Goal: Task Accomplishment & Management: Use online tool/utility

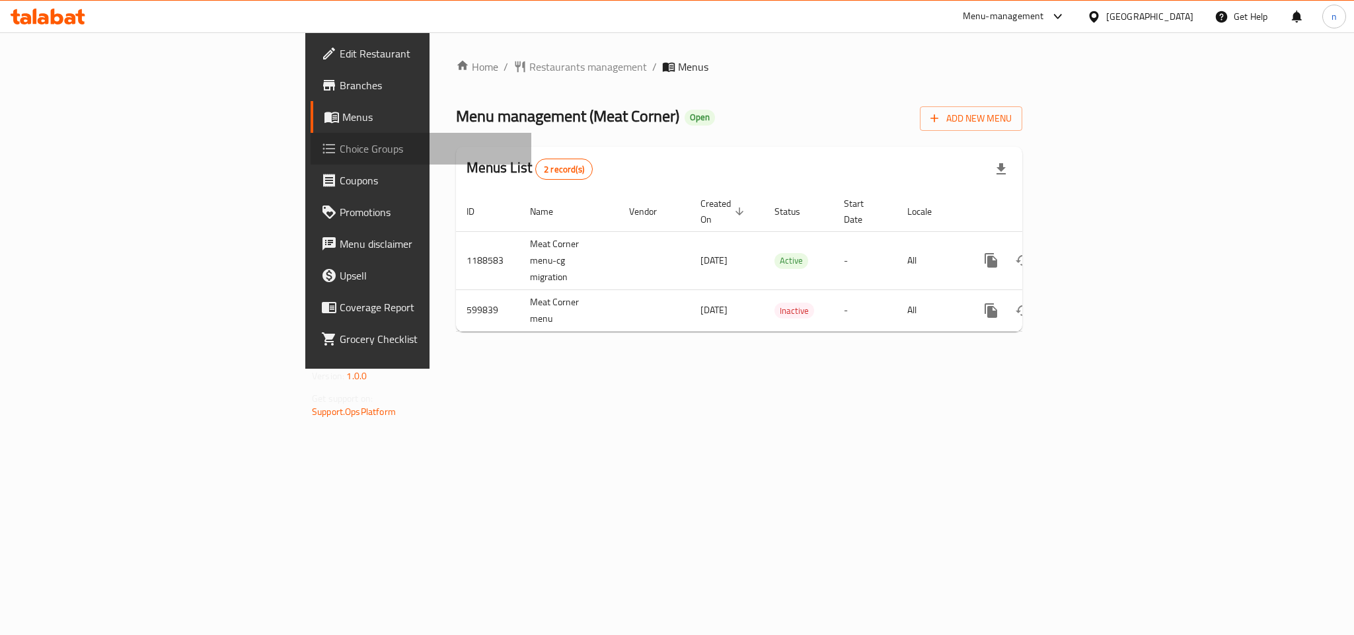
click at [340, 151] on span "Choice Groups" at bounding box center [430, 149] width 181 height 16
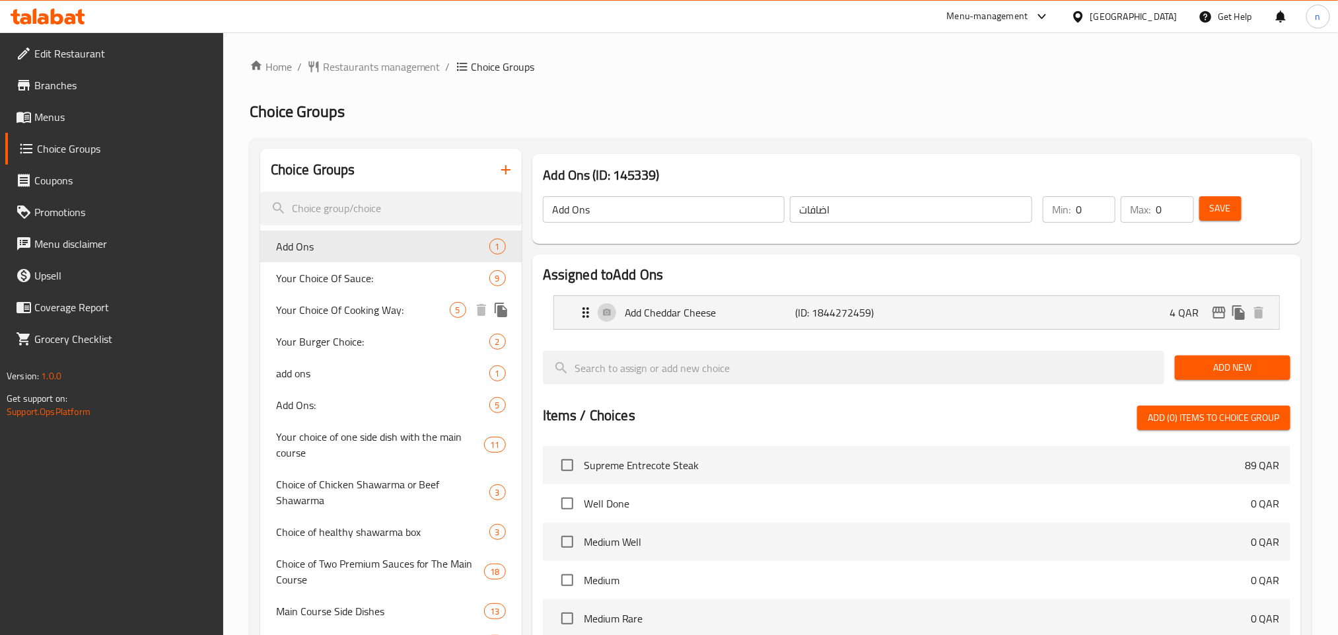
click at [410, 308] on span "Your Choice Of Cooking Way:" at bounding box center [363, 310] width 174 height 16
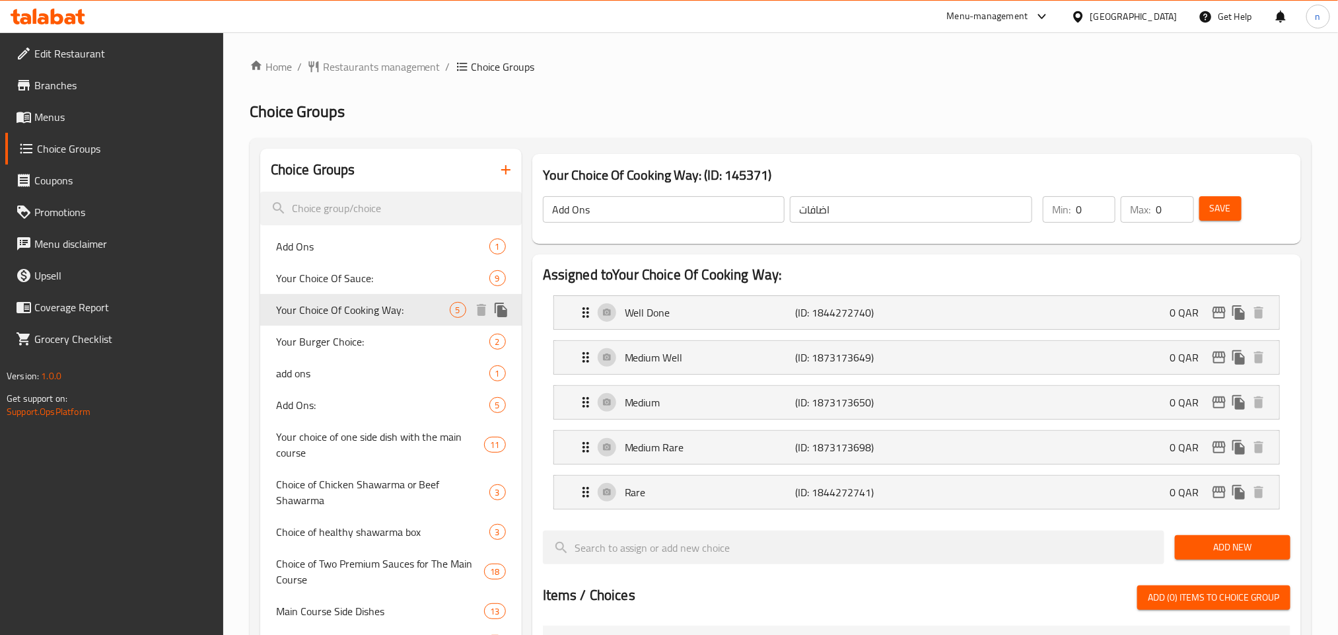
type input "Your Choice Of Cooking Way:"
type input "إختيارك من طريقة الطهي:"
type input "1"
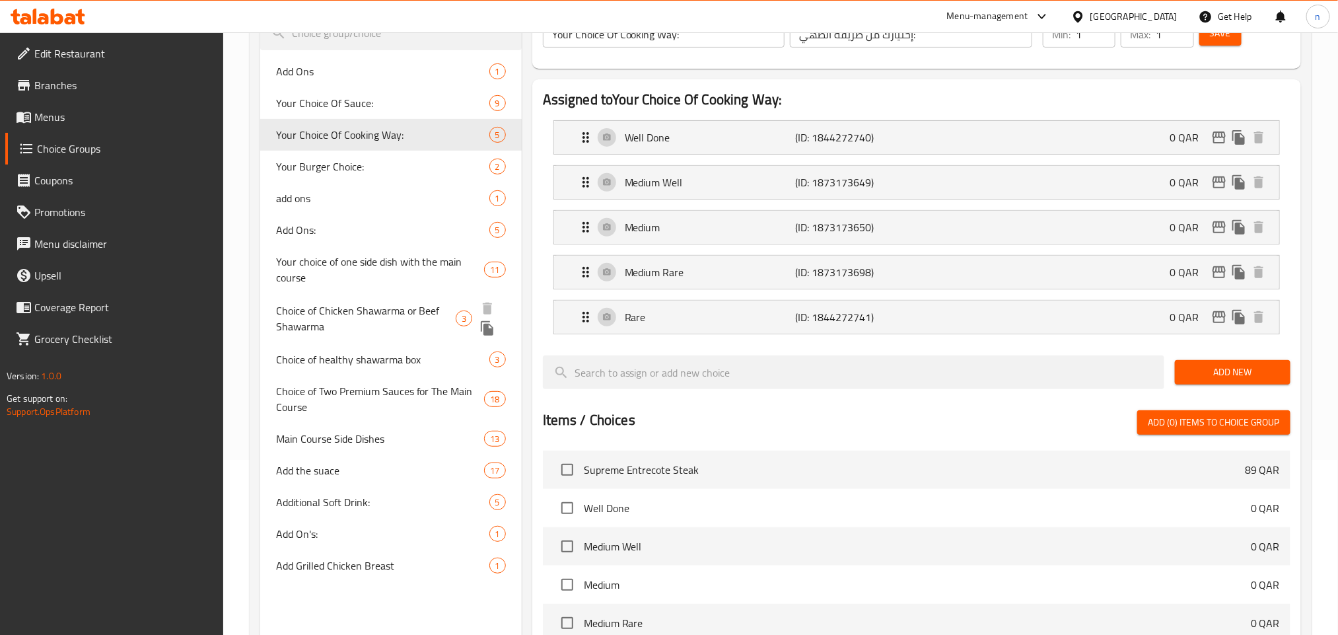
scroll to position [198, 0]
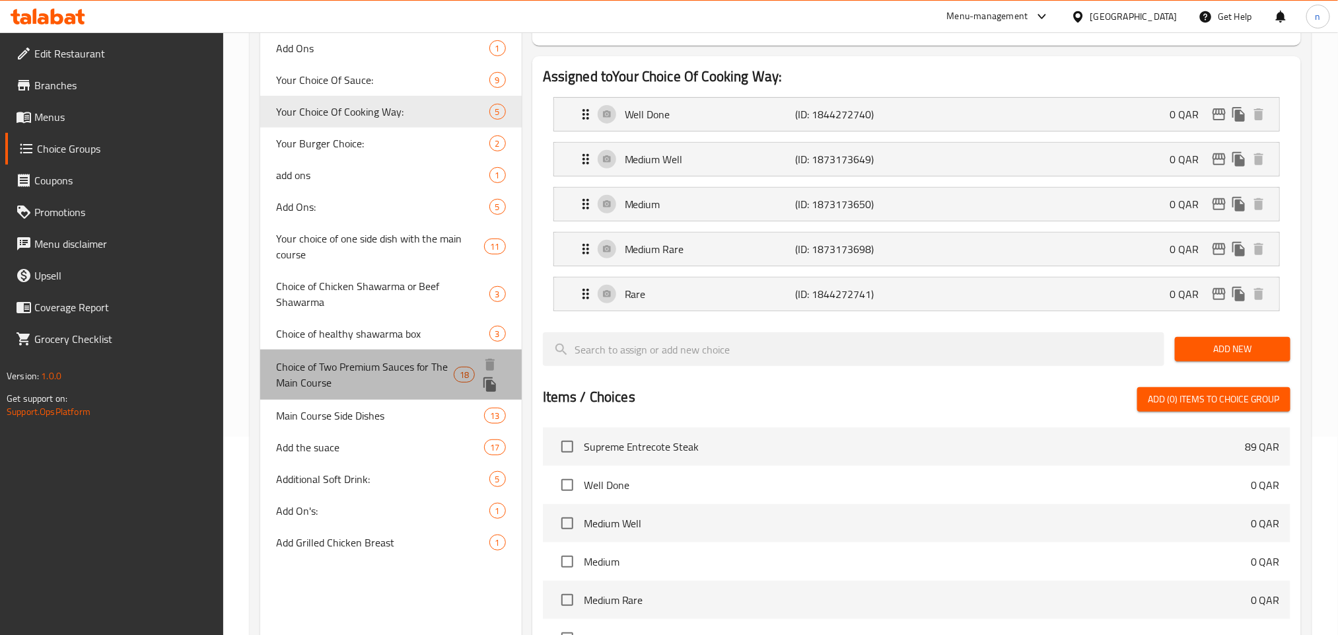
click at [339, 359] on span "Choice of Two Premium Sauces for The Main Course" at bounding box center [365, 375] width 178 height 32
type input "Choice of Two Premium Sauces for The Main Course"
type input "اختيار صلصتين برييميوم للطبق الرئيسي"
type input "2"
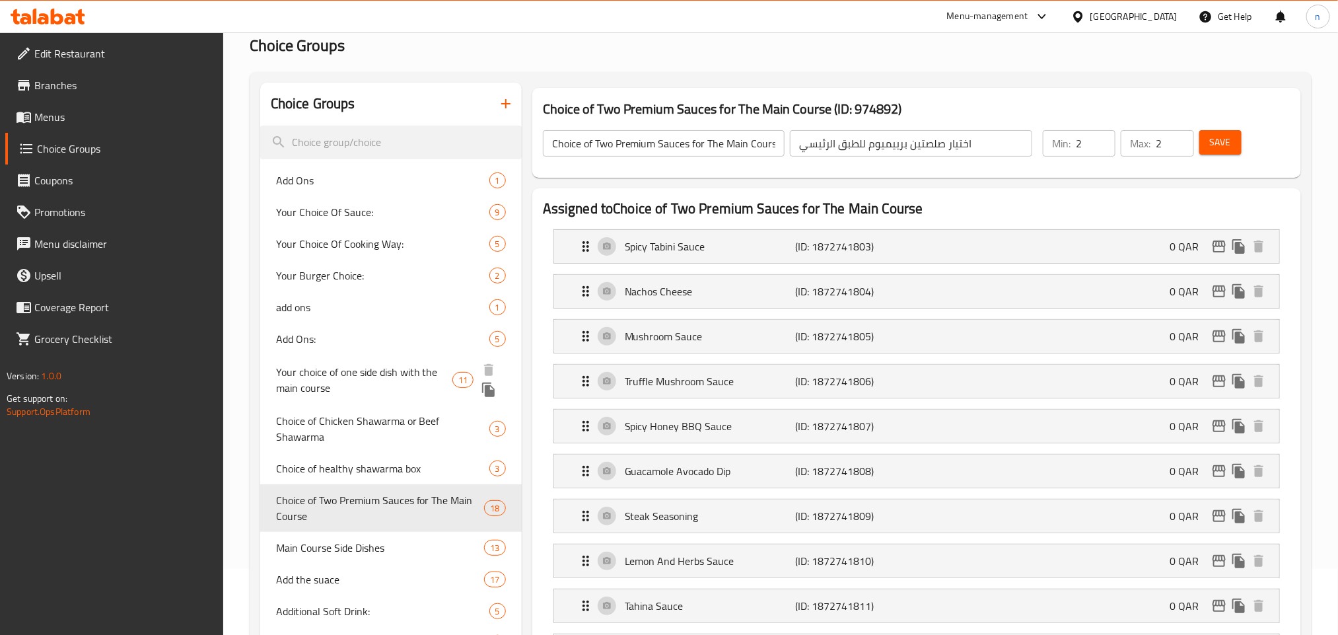
scroll to position [99, 0]
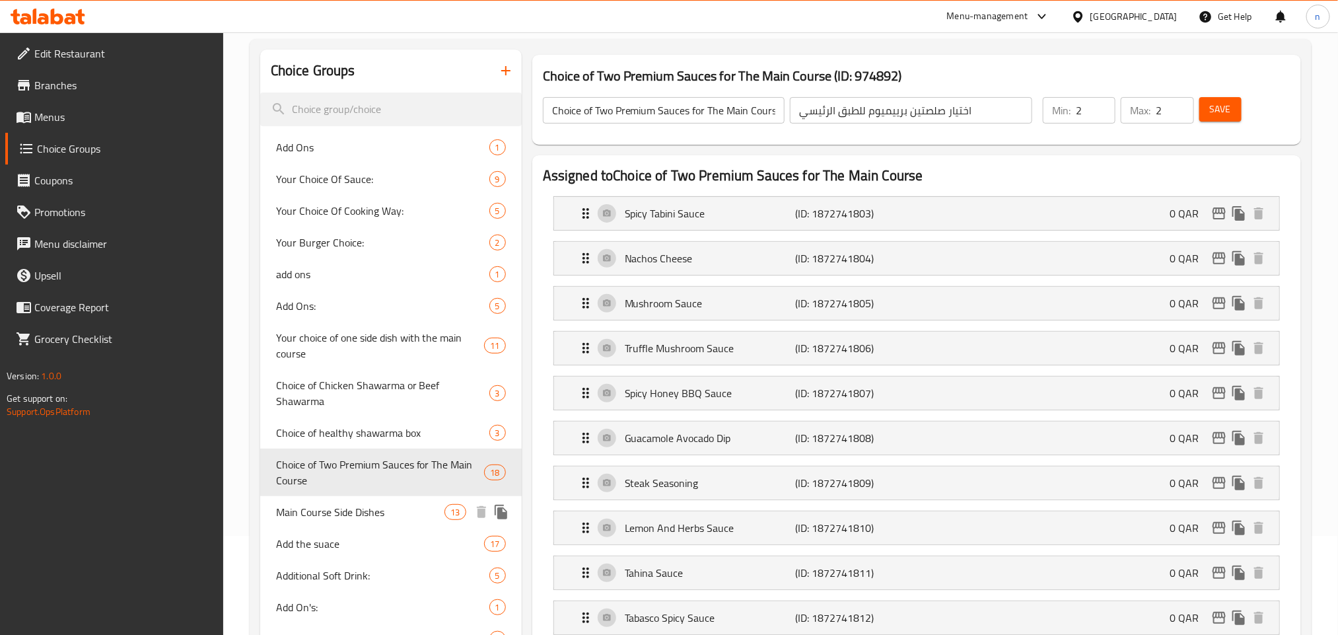
click at [367, 504] on span "Main Course Side Dishes" at bounding box center [360, 512] width 169 height 16
type input "Main Course Side Dishes"
type input "أطباق جانبية للطبق الرئيسي"
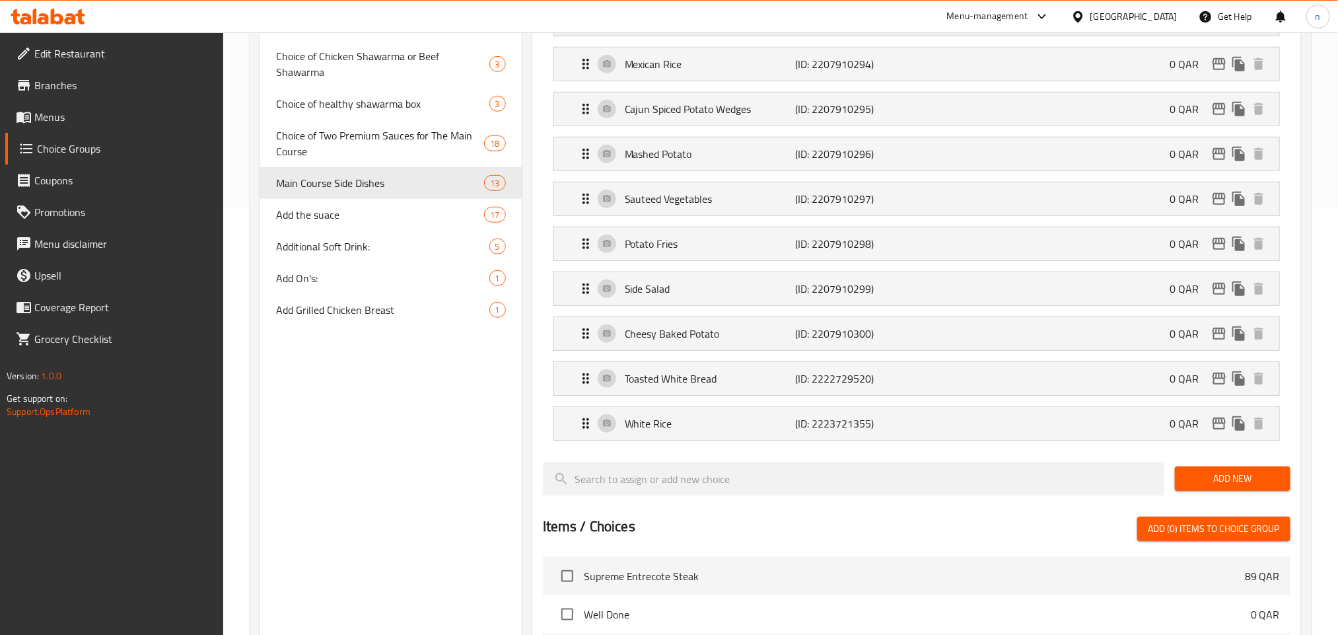
scroll to position [396, 0]
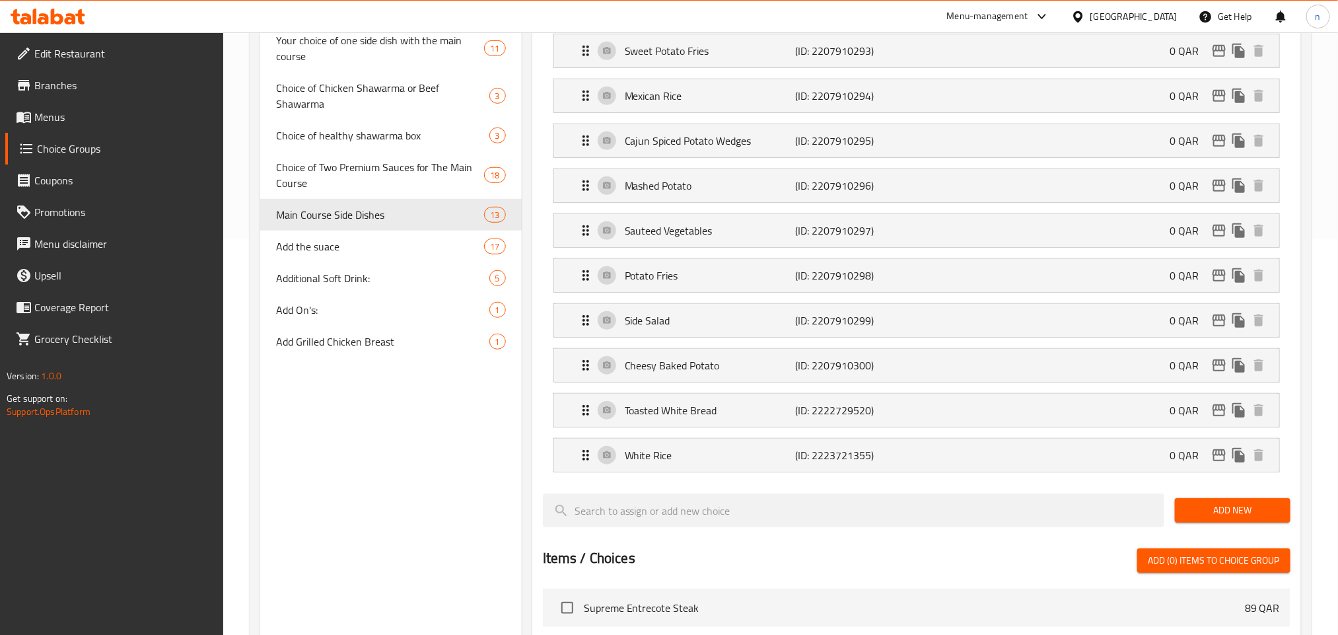
click at [32, 13] on icon at bounding box center [48, 17] width 75 height 16
